Goal: Information Seeking & Learning: Learn about a topic

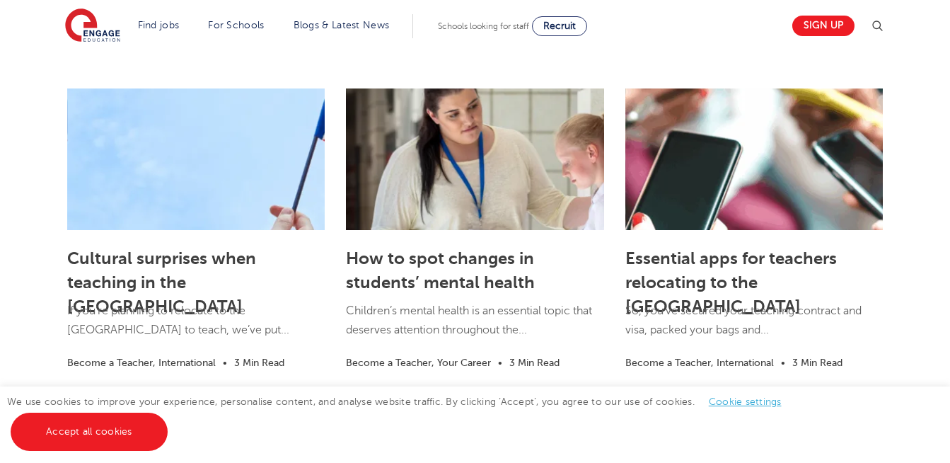
scroll to position [2151, 0]
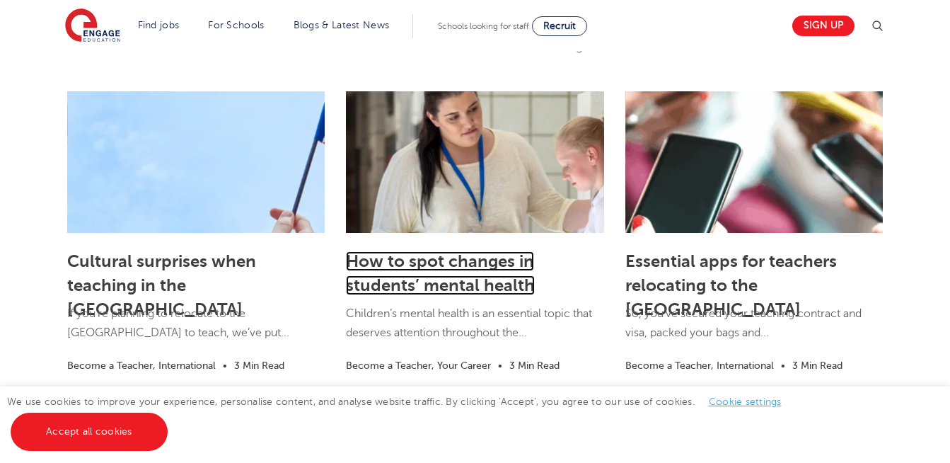
click at [444, 283] on link "How to spot changes in students’ mental health" at bounding box center [440, 273] width 189 height 44
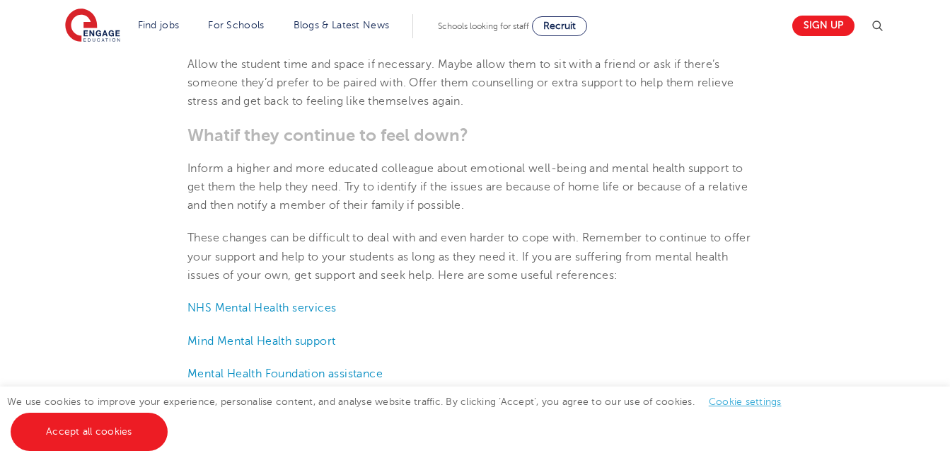
scroll to position [1302, 0]
